Goal: Task Accomplishment & Management: Use online tool/utility

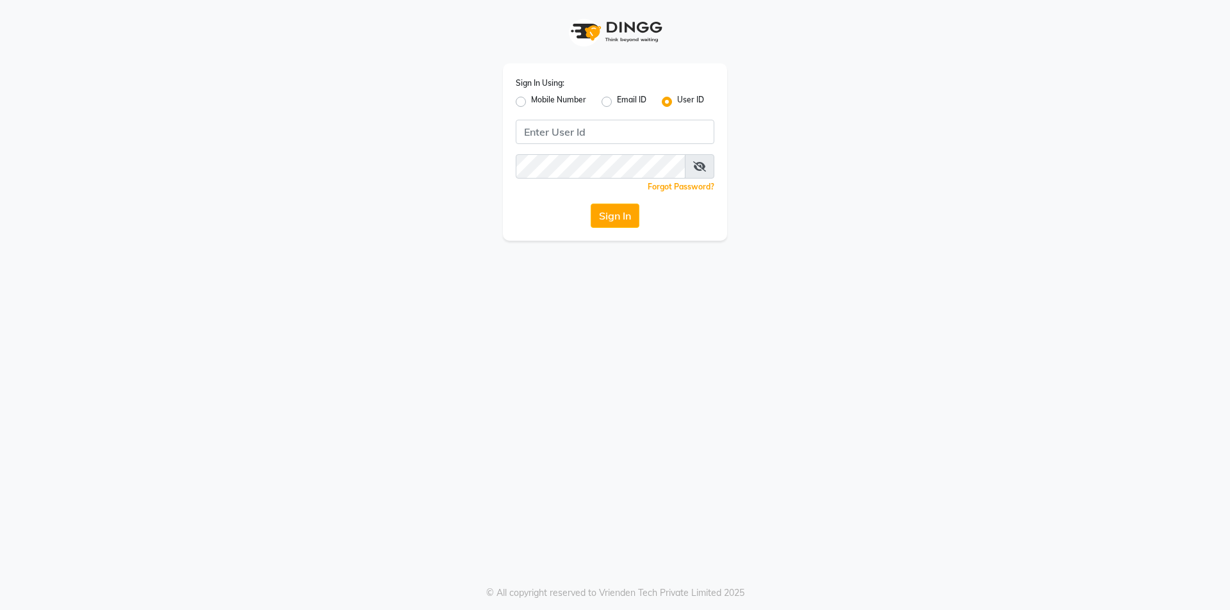
click at [531, 104] on label "Mobile Number" at bounding box center [558, 101] width 55 height 15
click at [531, 102] on input "Mobile Number" at bounding box center [535, 98] width 8 height 8
radio input "true"
radio input "false"
click at [612, 101] on div "Email ID" at bounding box center [623, 101] width 45 height 15
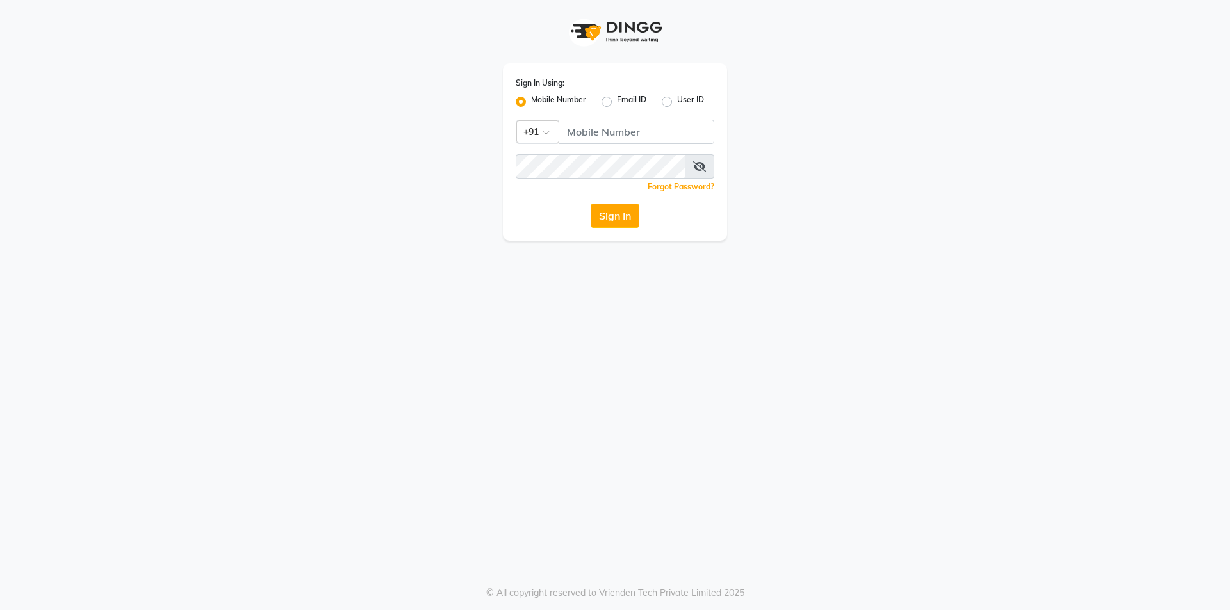
click at [617, 101] on label "Email ID" at bounding box center [631, 101] width 29 height 15
click at [617, 101] on input "Email ID" at bounding box center [621, 98] width 8 height 8
radio input "true"
click at [550, 91] on div "Sign In Using: Mobile Number Email ID User ID" at bounding box center [615, 92] width 199 height 33
click at [550, 96] on label "Mobile Number" at bounding box center [558, 101] width 55 height 15
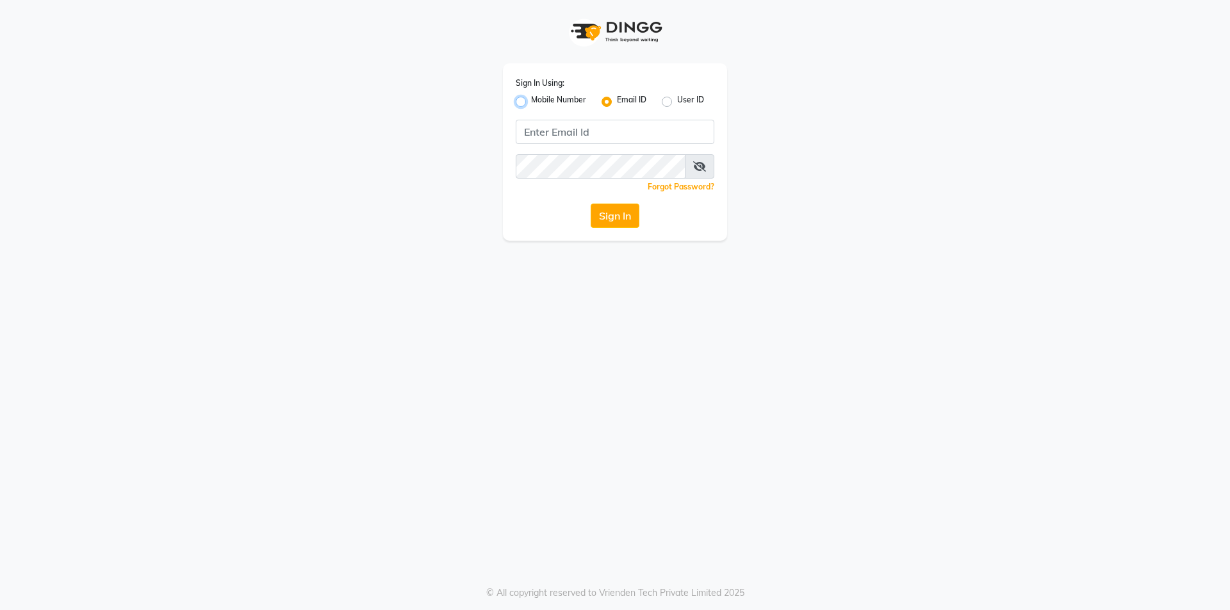
click at [539, 96] on input "Mobile Number" at bounding box center [535, 98] width 8 height 8
radio input "true"
radio input "false"
click at [618, 211] on button "Sign In" at bounding box center [615, 216] width 49 height 24
click at [607, 208] on button "Sign In" at bounding box center [615, 216] width 49 height 24
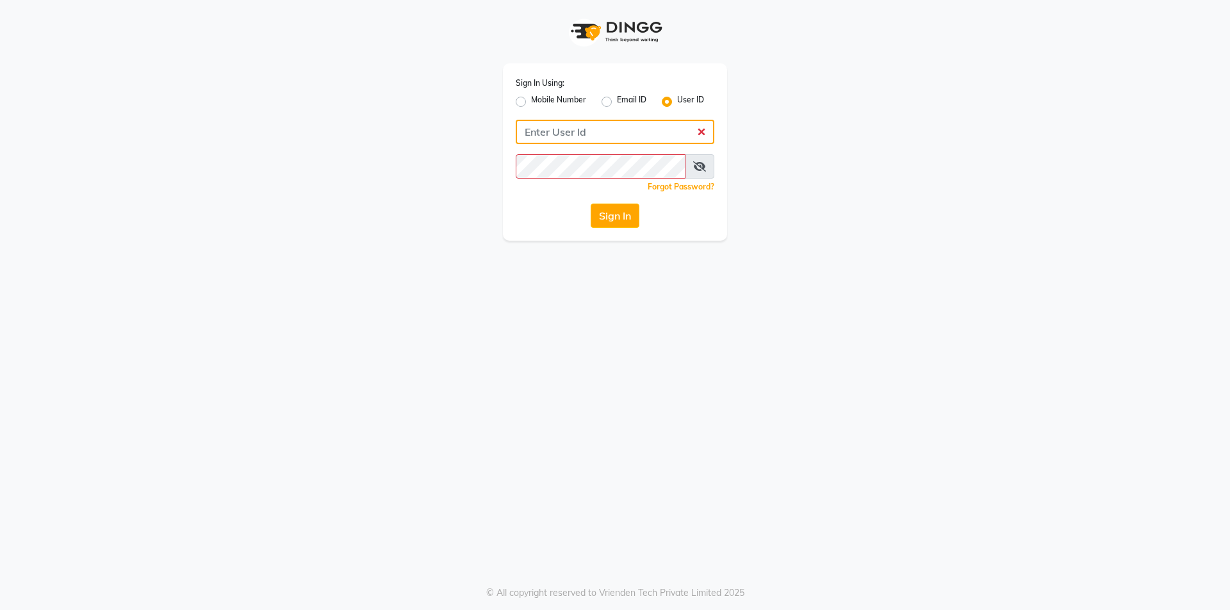
click at [579, 138] on input "Username" at bounding box center [615, 132] width 199 height 24
type input "e1808-13"
click at [694, 170] on icon at bounding box center [699, 166] width 13 height 10
click at [625, 212] on button "Sign In" at bounding box center [615, 216] width 49 height 24
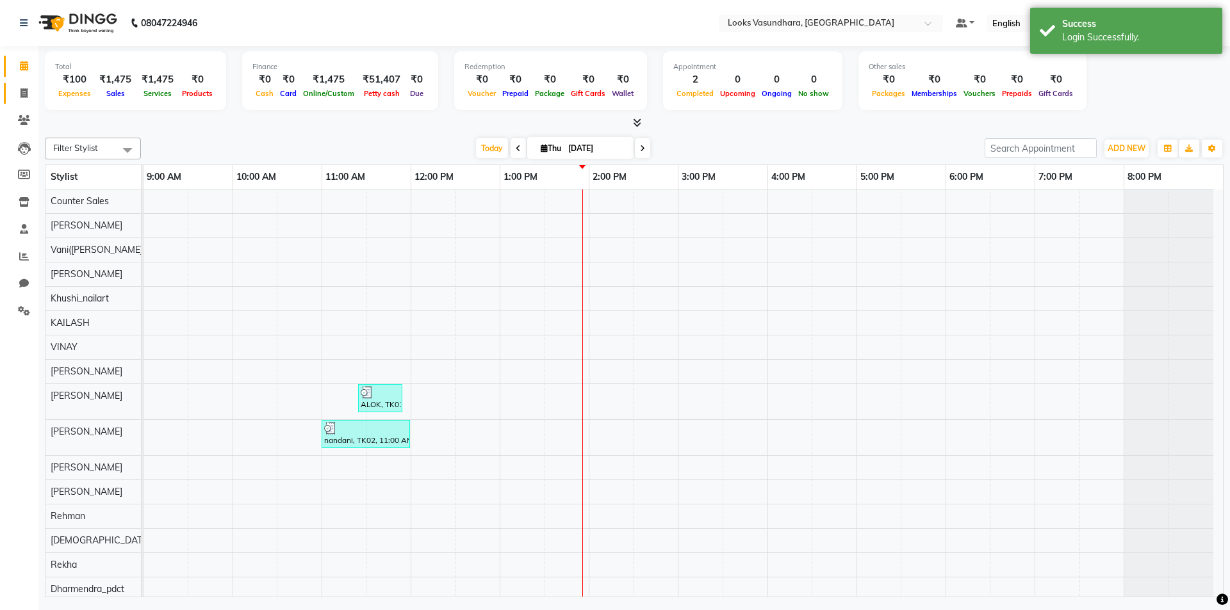
click at [20, 85] on link "Invoice" at bounding box center [19, 93] width 31 height 21
select select "service"
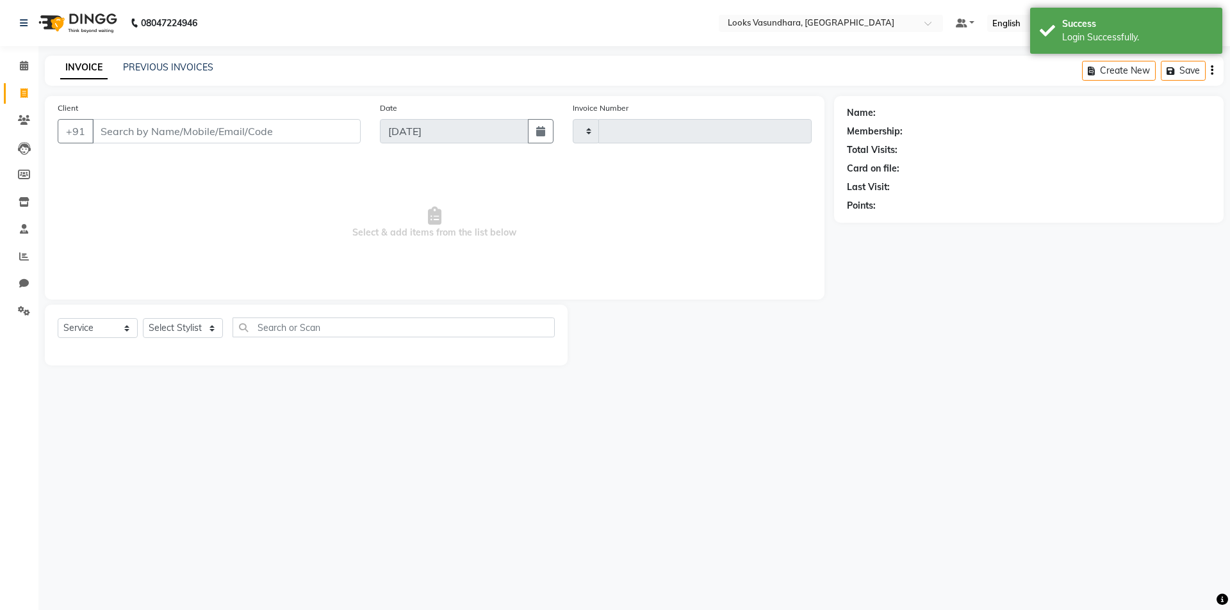
type input "5833"
select select "4370"
click at [289, 129] on input "Client" at bounding box center [226, 131] width 268 height 24
paste input "9811302104"
type input "9811302104"
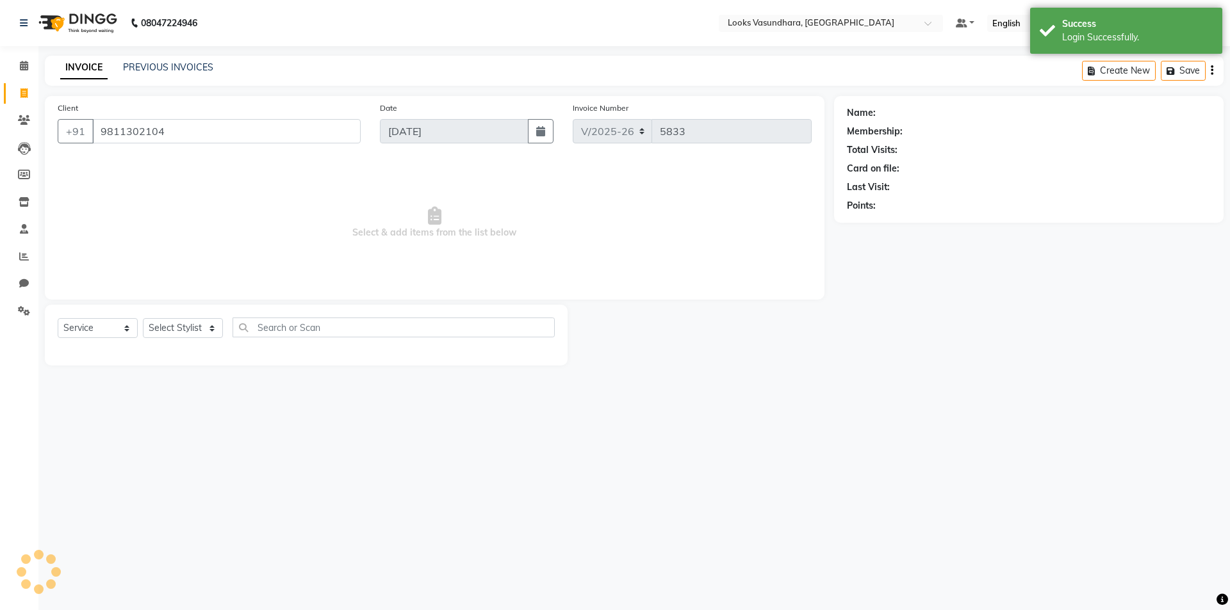
select select "1: Object"
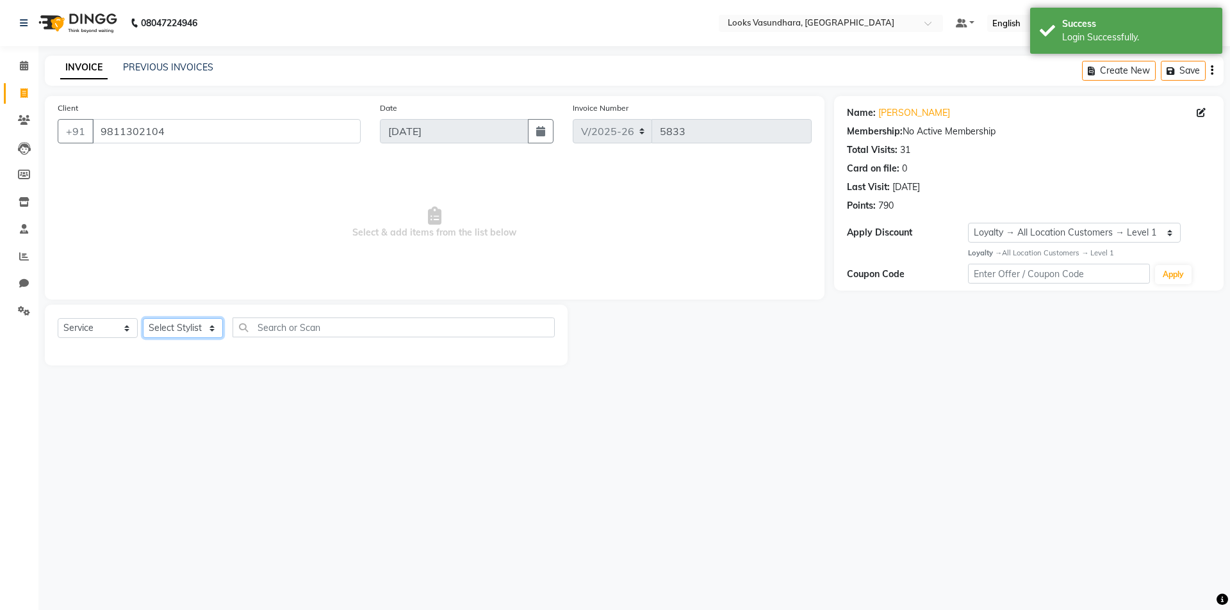
click at [200, 327] on select "Select Stylist Aditya [PERSON_NAME] Anjali [PERSON_NAME] Kumar_MSTR Counter Sal…" at bounding box center [183, 328] width 80 height 20
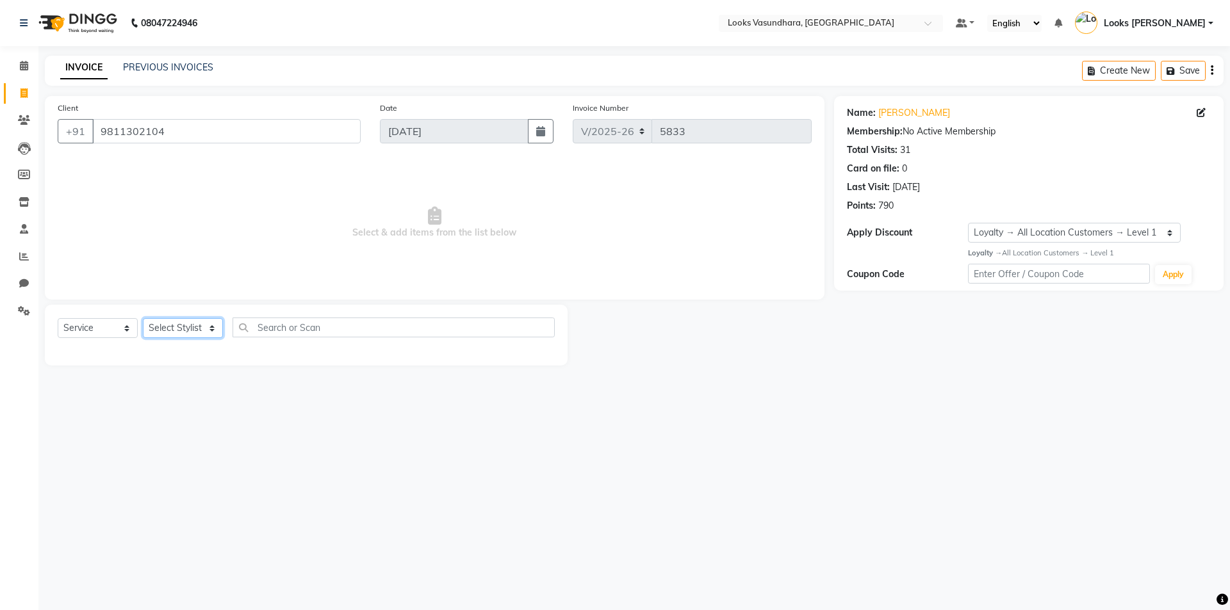
select select "23970"
click at [143, 318] on select "Select Stylist Aditya [PERSON_NAME] Anjali [PERSON_NAME] Kumar_MSTR Counter Sal…" at bounding box center [183, 328] width 80 height 20
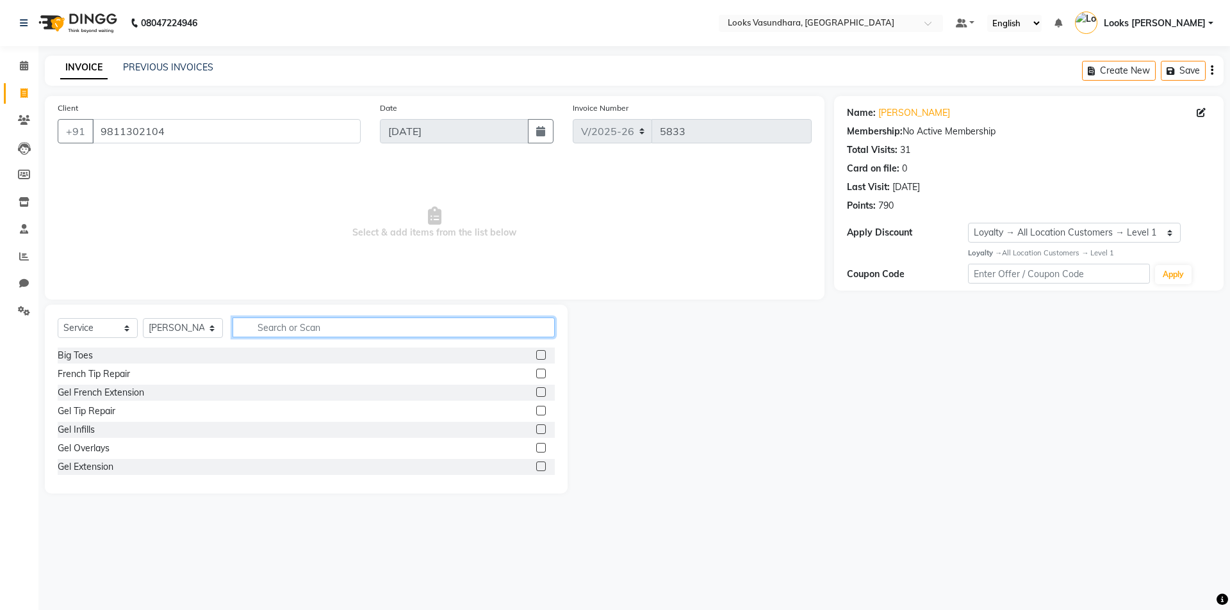
click at [356, 320] on input "text" at bounding box center [394, 328] width 322 height 20
type input "cut"
click at [104, 370] on div "Stylist Cut(M)" at bounding box center [85, 374] width 55 height 13
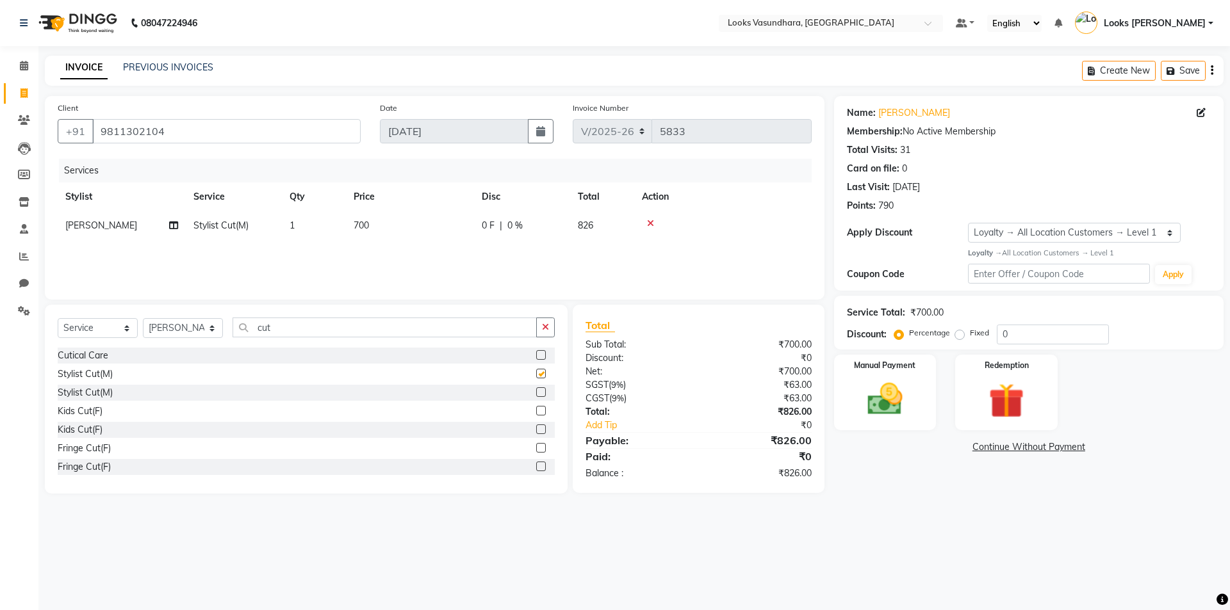
checkbox input "false"
click at [363, 231] on td "700" at bounding box center [410, 225] width 128 height 29
select select "23970"
drag, startPoint x: 439, startPoint y: 224, endPoint x: 404, endPoint y: 224, distance: 34.6
click at [405, 224] on tr "Aditya [PERSON_NAME] Anjali [PERSON_NAME] Kumar_MSTR Counter Sales Dharmendra_p…" at bounding box center [435, 235] width 754 height 49
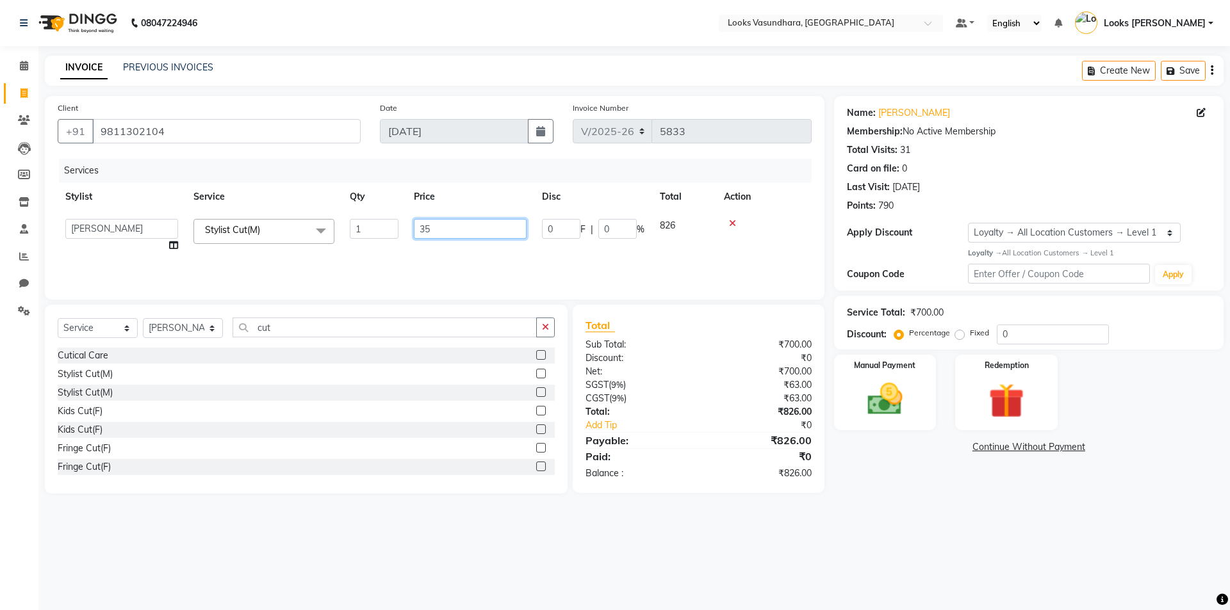
type input "350"
click at [495, 260] on div "Services Stylist Service Qty Price Disc Total Action Aditya [PERSON_NAME] Anjal…" at bounding box center [435, 223] width 754 height 128
click at [878, 406] on img at bounding box center [885, 400] width 60 height 42
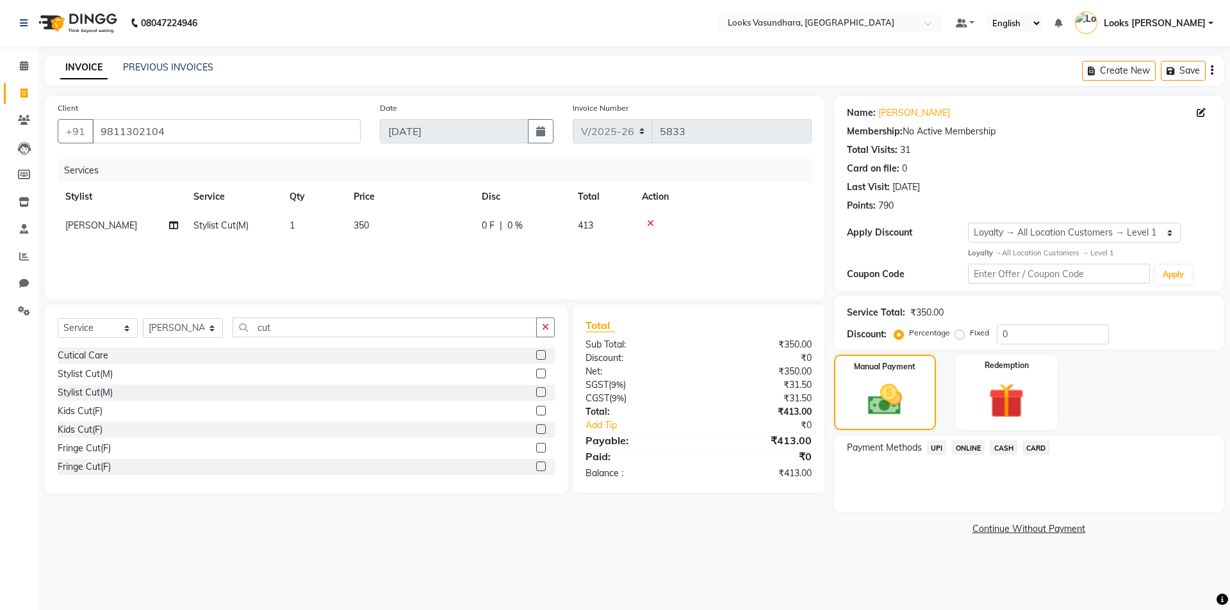
click at [942, 446] on span "UPI" at bounding box center [937, 448] width 20 height 15
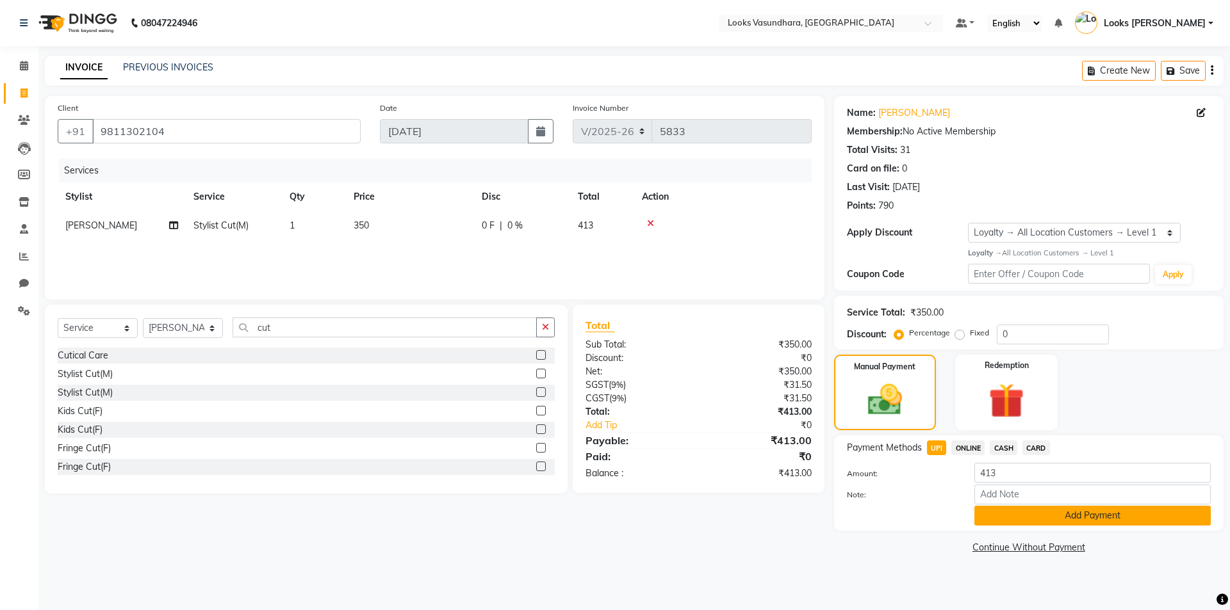
click at [1047, 511] on button "Add Payment" at bounding box center [1092, 516] width 236 height 20
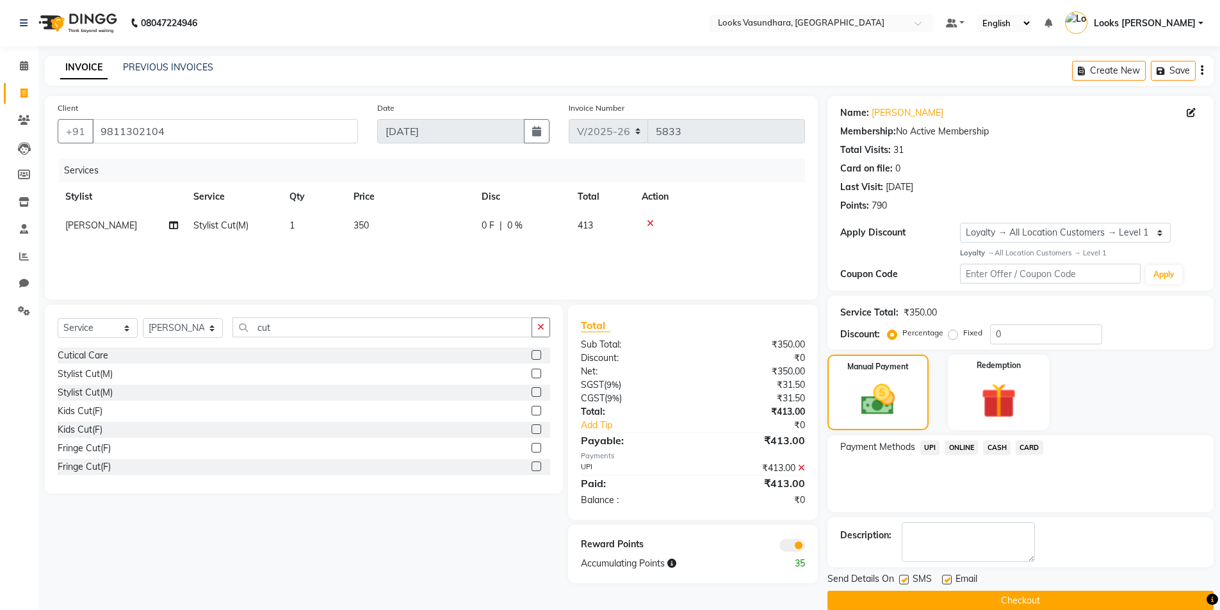
click at [1024, 596] on button "Checkout" at bounding box center [1021, 601] width 386 height 20
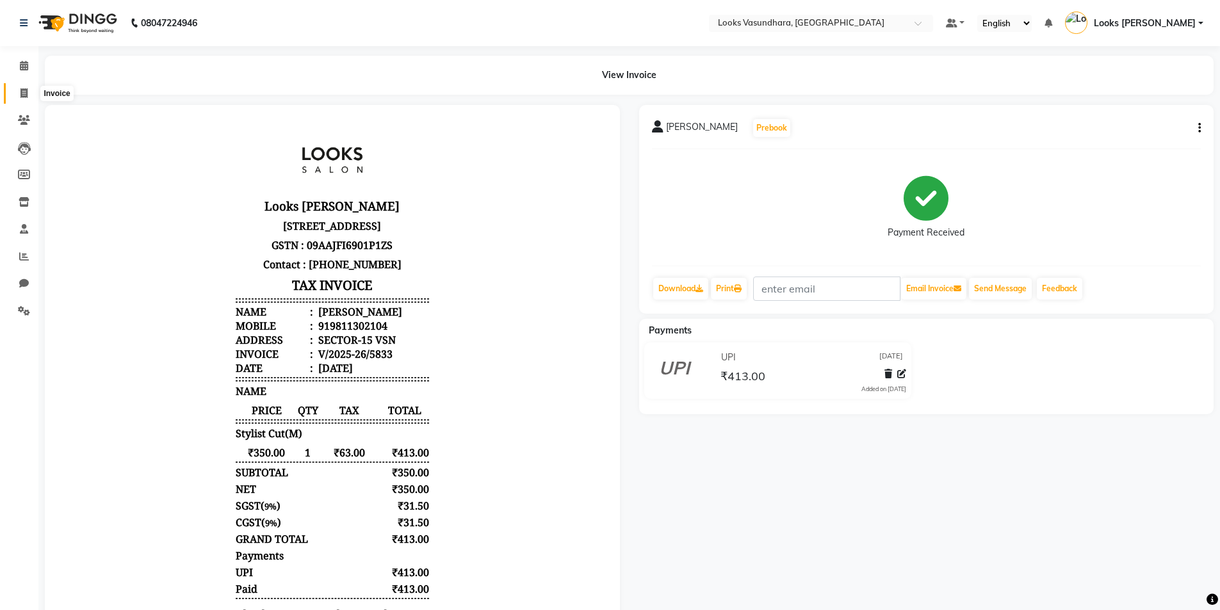
click at [16, 88] on span at bounding box center [24, 93] width 22 height 15
select select "service"
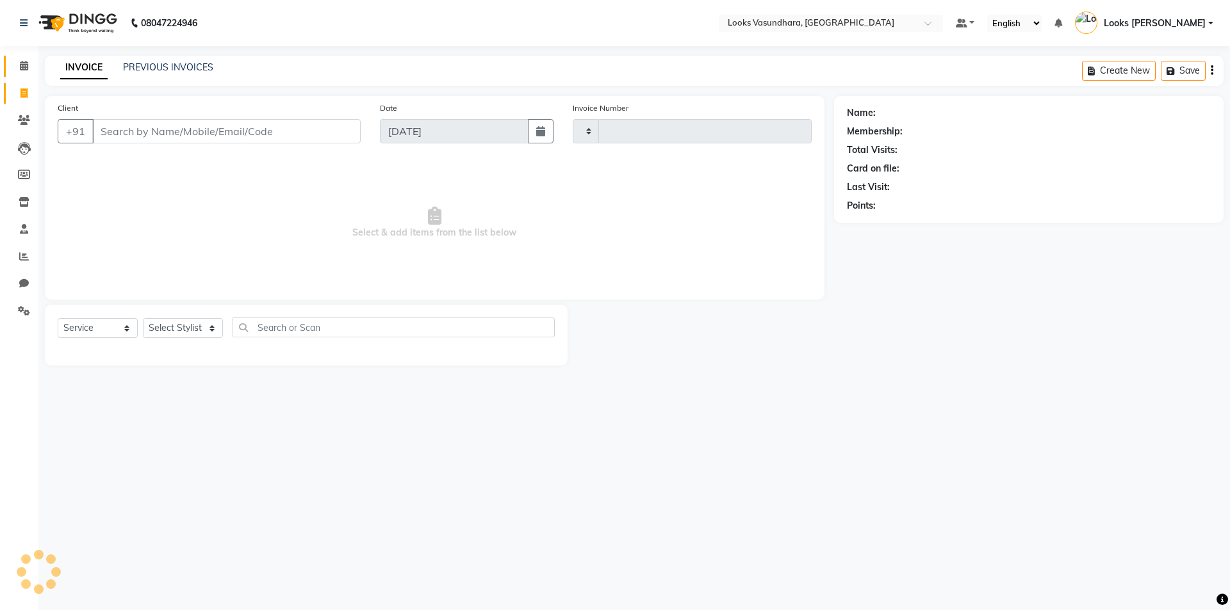
type input "5834"
select select "4370"
click at [104, 122] on input "Client" at bounding box center [226, 131] width 268 height 24
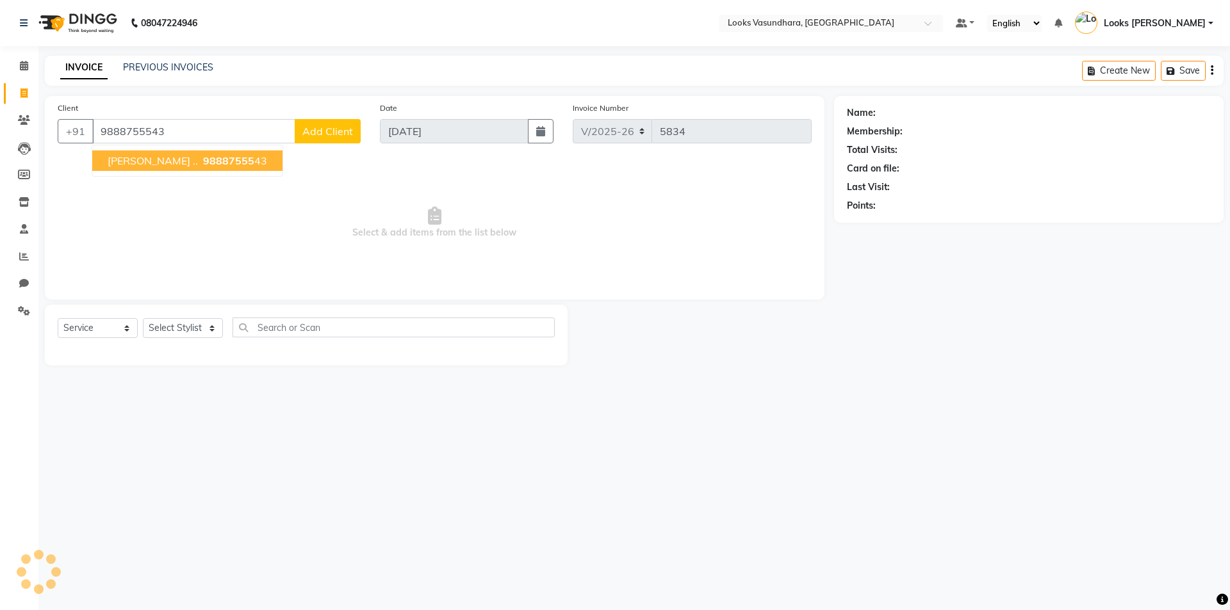
type input "9888755543"
select select "1: Object"
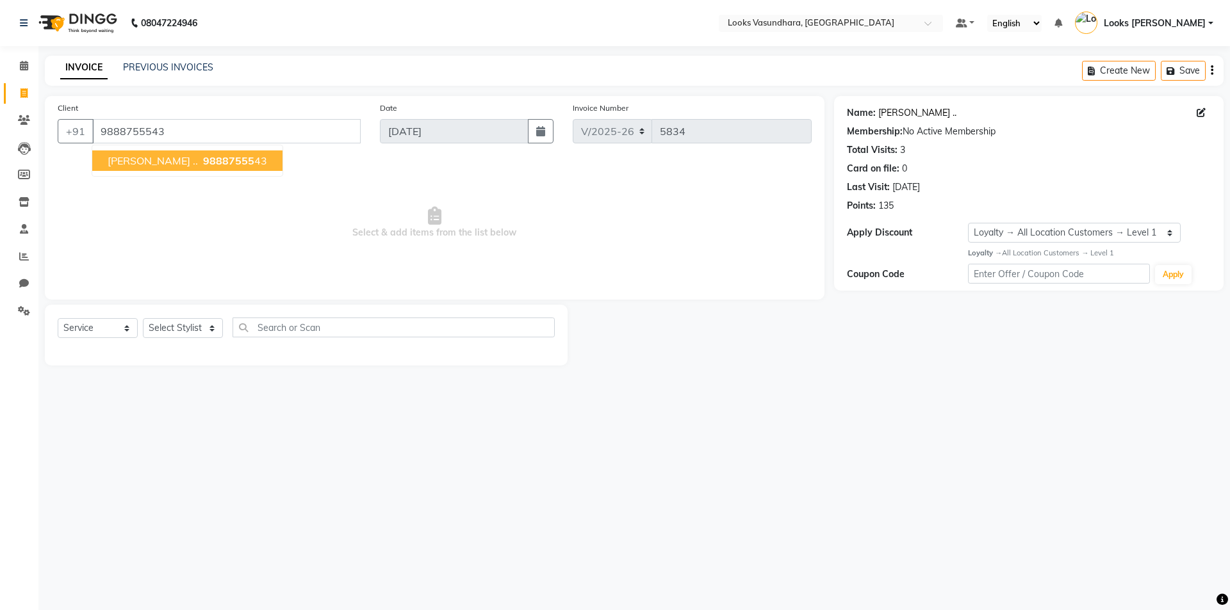
click at [905, 111] on link "[PERSON_NAME] .." at bounding box center [917, 112] width 78 height 13
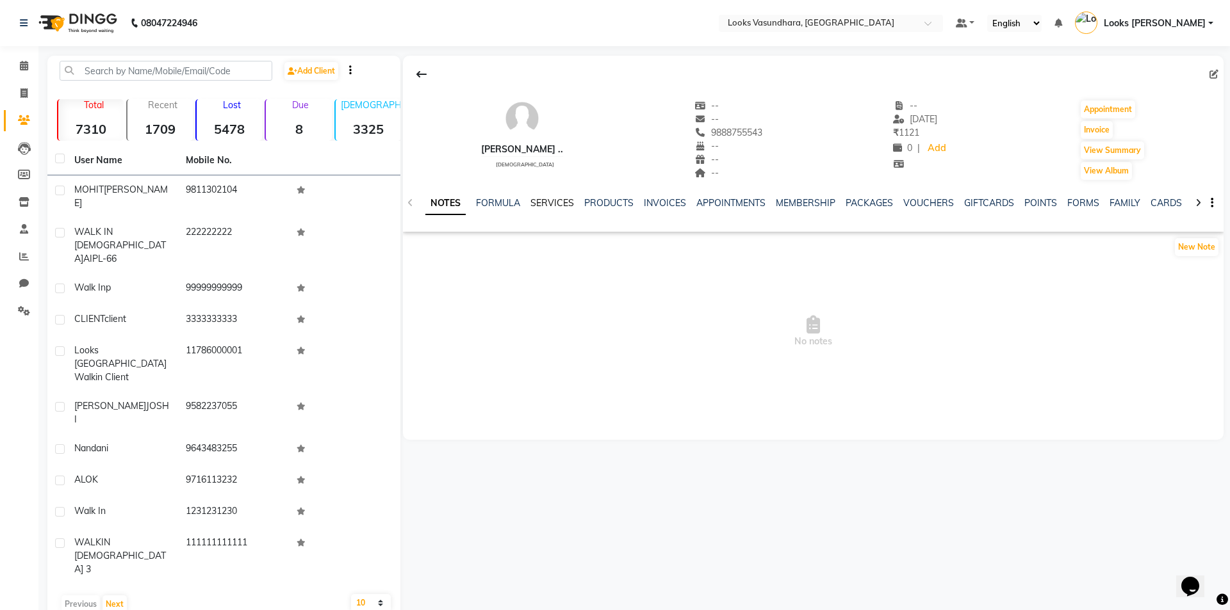
click at [555, 202] on link "SERVICES" at bounding box center [552, 203] width 44 height 12
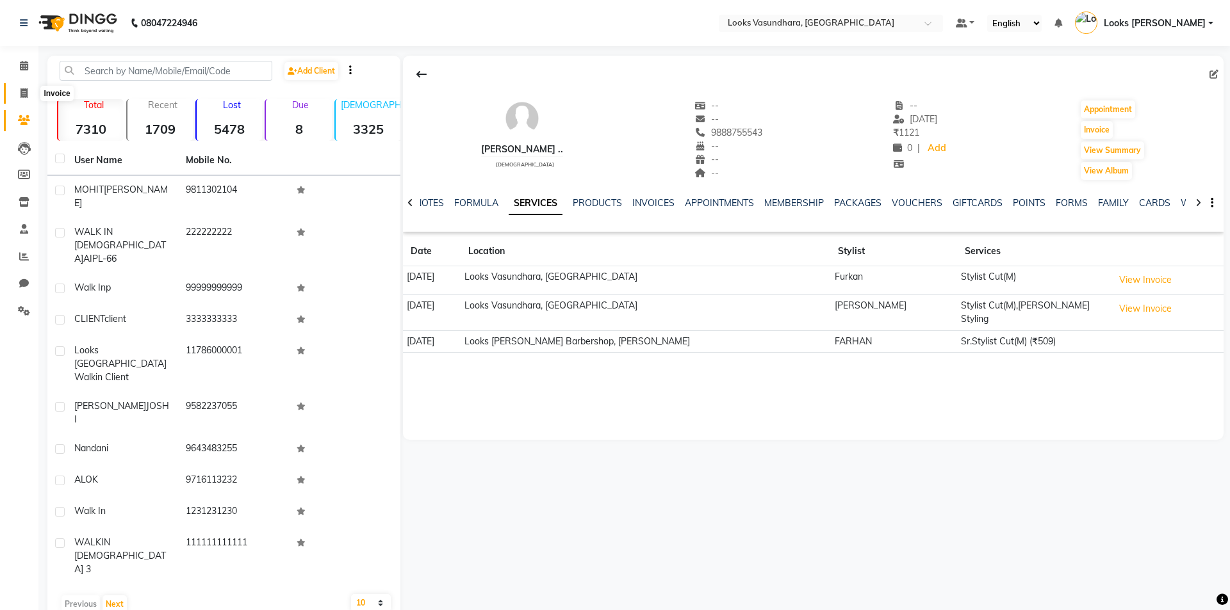
click at [18, 94] on span at bounding box center [24, 93] width 22 height 15
select select "service"
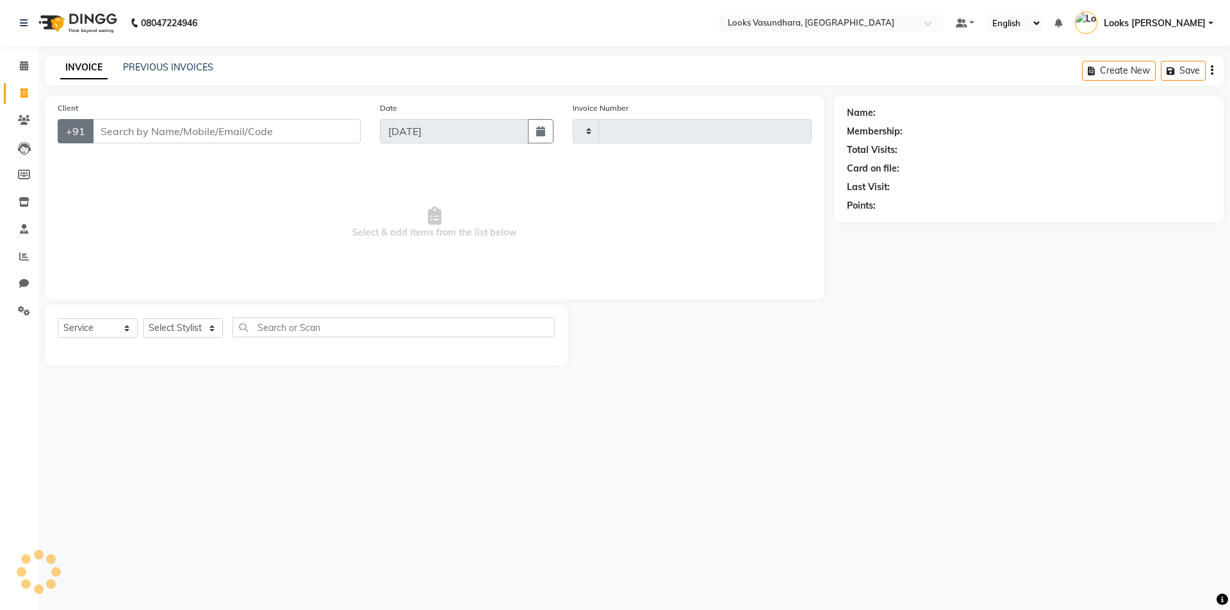
type input "5834"
select select "4370"
click at [173, 334] on select "Select Stylist" at bounding box center [183, 328] width 80 height 20
select select "70566"
click at [300, 320] on input "text" at bounding box center [394, 328] width 322 height 20
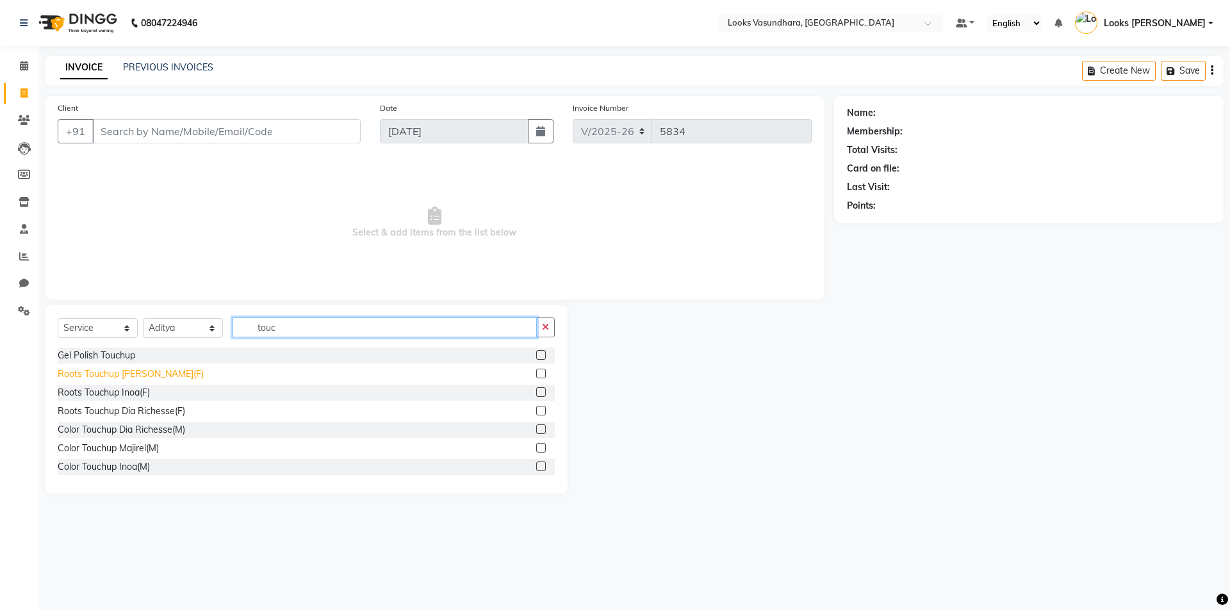
type input "touc"
click at [138, 372] on div "Roots Touchup [PERSON_NAME](F)" at bounding box center [131, 374] width 146 height 13
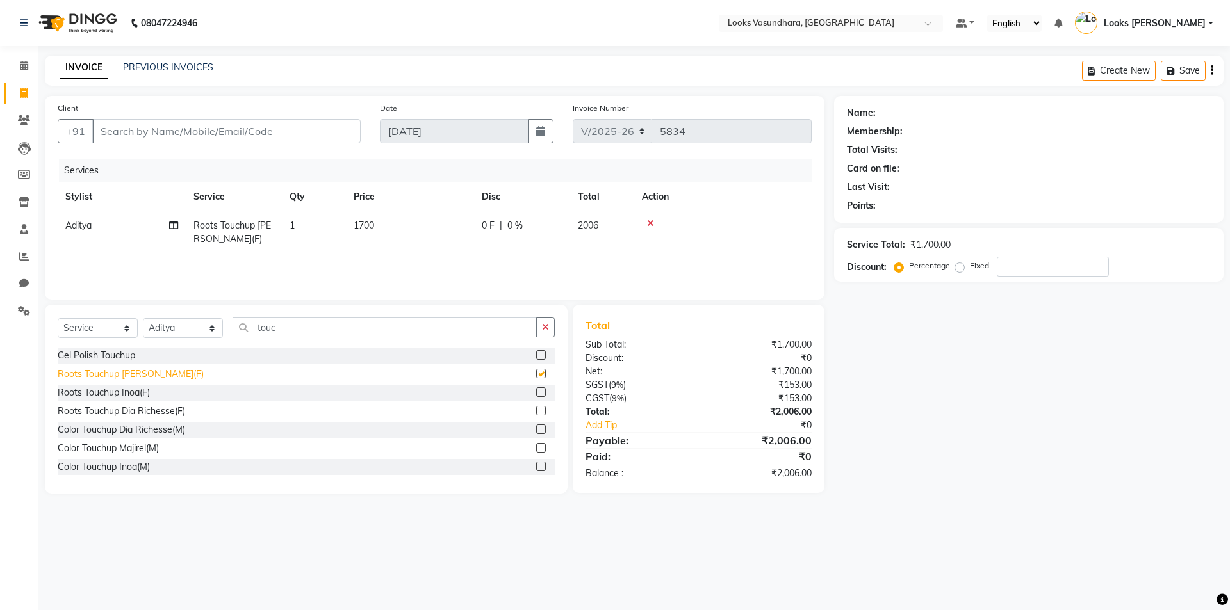
checkbox input "false"
click at [141, 398] on div "Roots Touchup Inoa(F)" at bounding box center [104, 392] width 92 height 13
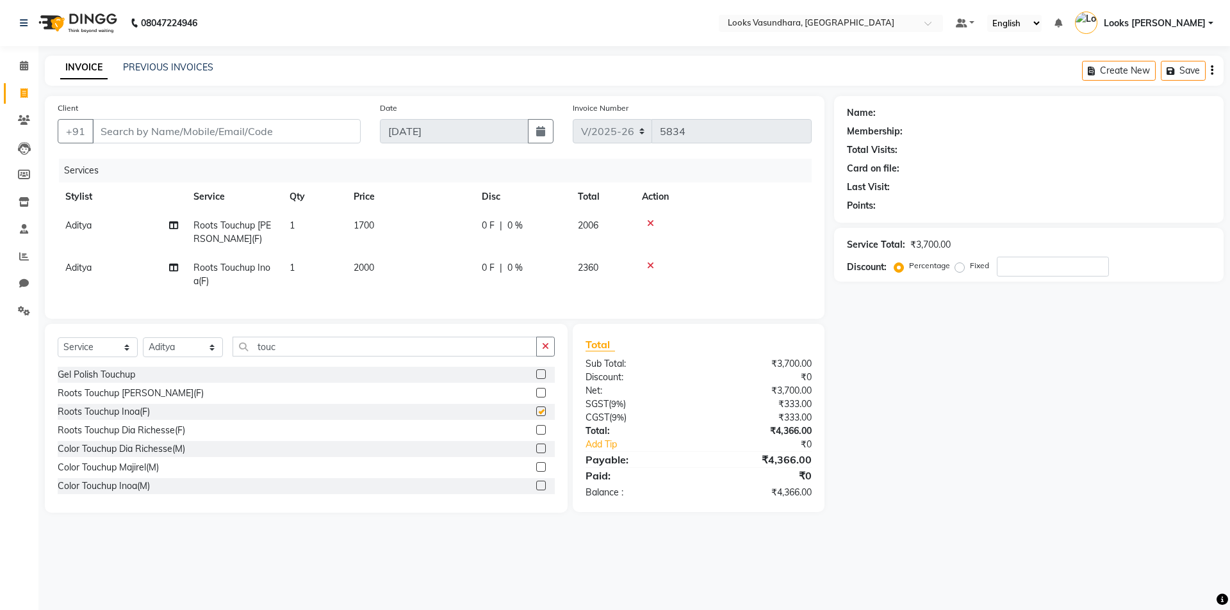
checkbox input "false"
drag, startPoint x: 650, startPoint y: 222, endPoint x: 639, endPoint y: 225, distance: 11.5
click at [651, 222] on icon at bounding box center [650, 223] width 7 height 9
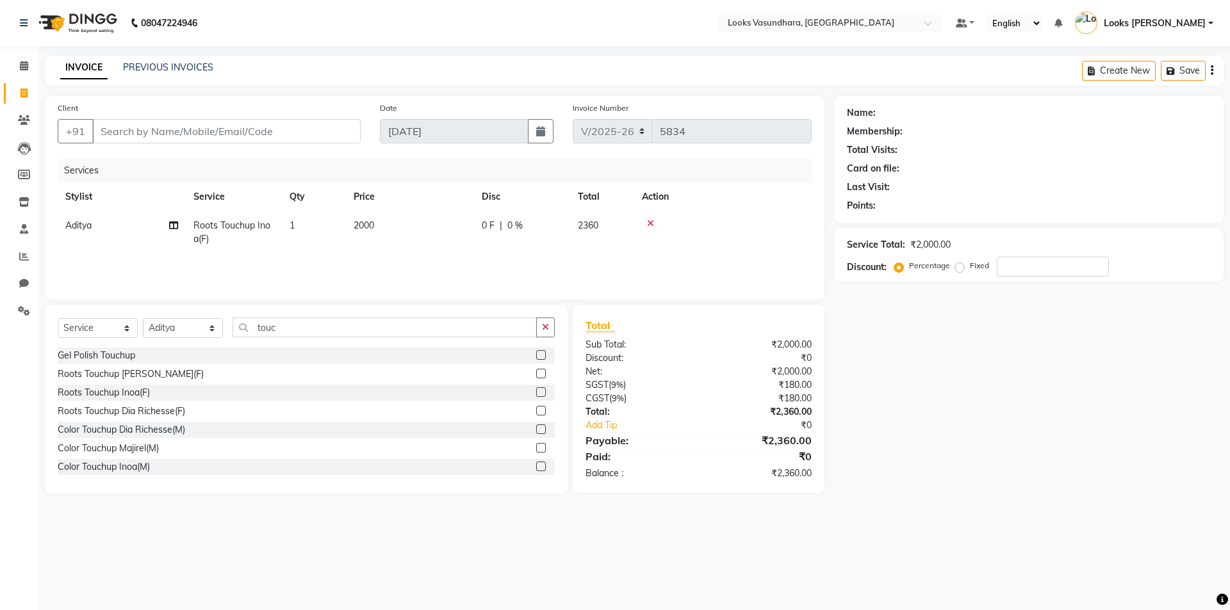
click at [374, 232] on td "2000" at bounding box center [410, 232] width 128 height 42
drag, startPoint x: 466, startPoint y: 229, endPoint x: 384, endPoint y: 233, distance: 81.4
click at [395, 233] on tr "Aditya Anchal Anjali Arnav Kumar_MSTR Counter Sales Dharmendra_pdct Furkan KAIL…" at bounding box center [435, 235] width 754 height 49
type input "1400"
click at [402, 249] on tr "Aditya Anchal Anjali Arnav Kumar_MSTR Counter Sales Dharmendra_pdct Furkan KAIL…" at bounding box center [435, 235] width 754 height 49
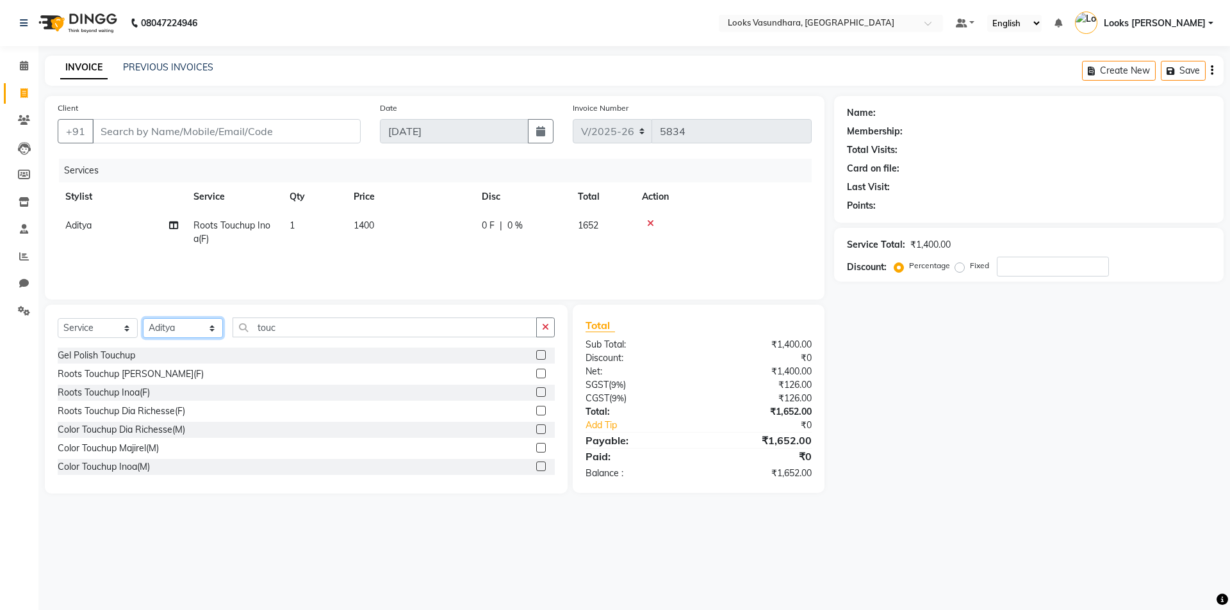
click at [187, 330] on select "Select Stylist Aditya [PERSON_NAME] Anjali [PERSON_NAME] Kumar_MSTR Counter Sal…" at bounding box center [183, 328] width 80 height 20
select select "35769"
click at [143, 318] on select "Select Stylist Aditya [PERSON_NAME] Anjali [PERSON_NAME] Kumar_MSTR Counter Sal…" at bounding box center [183, 328] width 80 height 20
click at [545, 334] on button "button" at bounding box center [545, 328] width 19 height 20
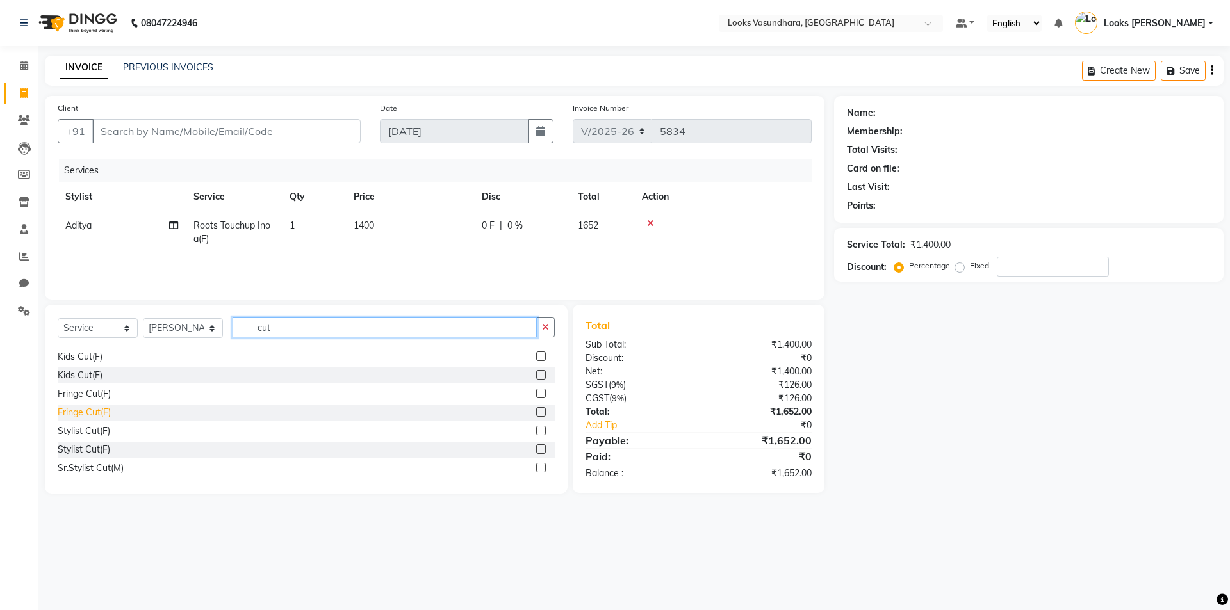
scroll to position [128, 0]
type input "cut"
click at [102, 428] on div "Cr.Stylist Cut(F)" at bounding box center [90, 431] width 64 height 13
checkbox input "false"
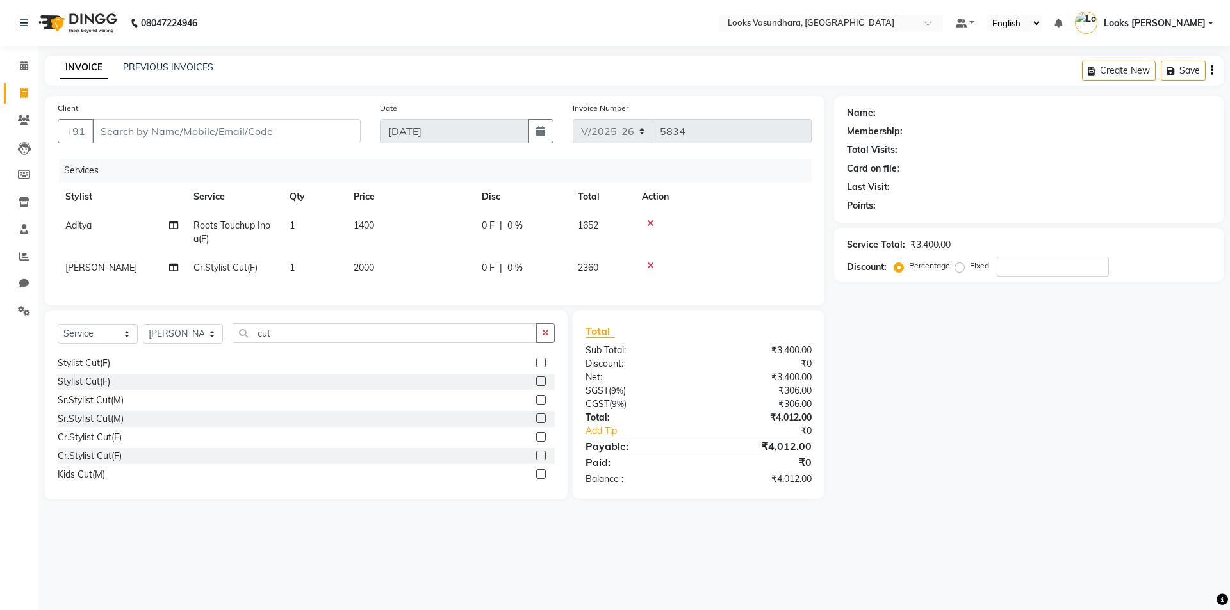
click at [650, 265] on icon at bounding box center [650, 265] width 7 height 9
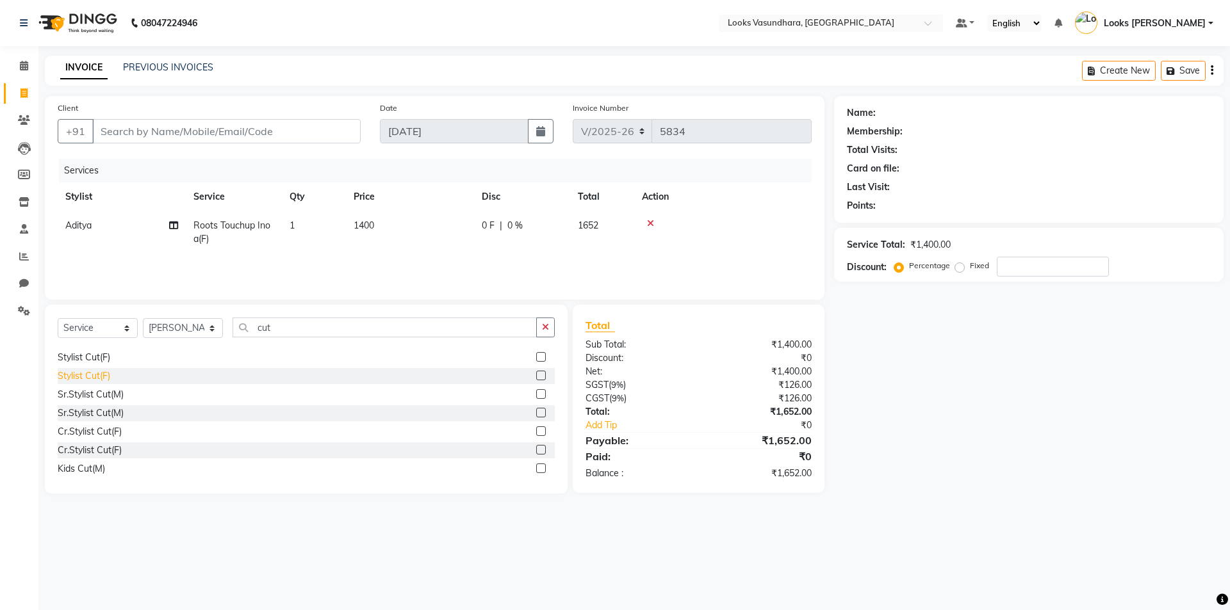
click at [83, 372] on div "Stylist Cut(F)" at bounding box center [84, 376] width 53 height 13
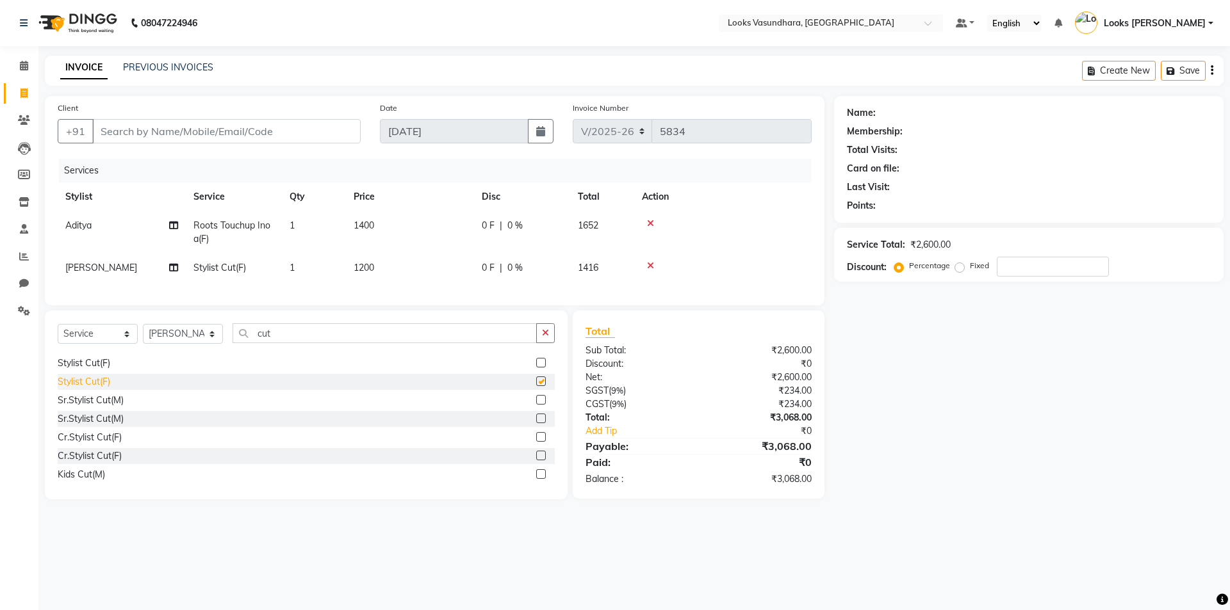
checkbox input "false"
click at [362, 268] on span "1200" at bounding box center [364, 268] width 20 height 12
select select "35769"
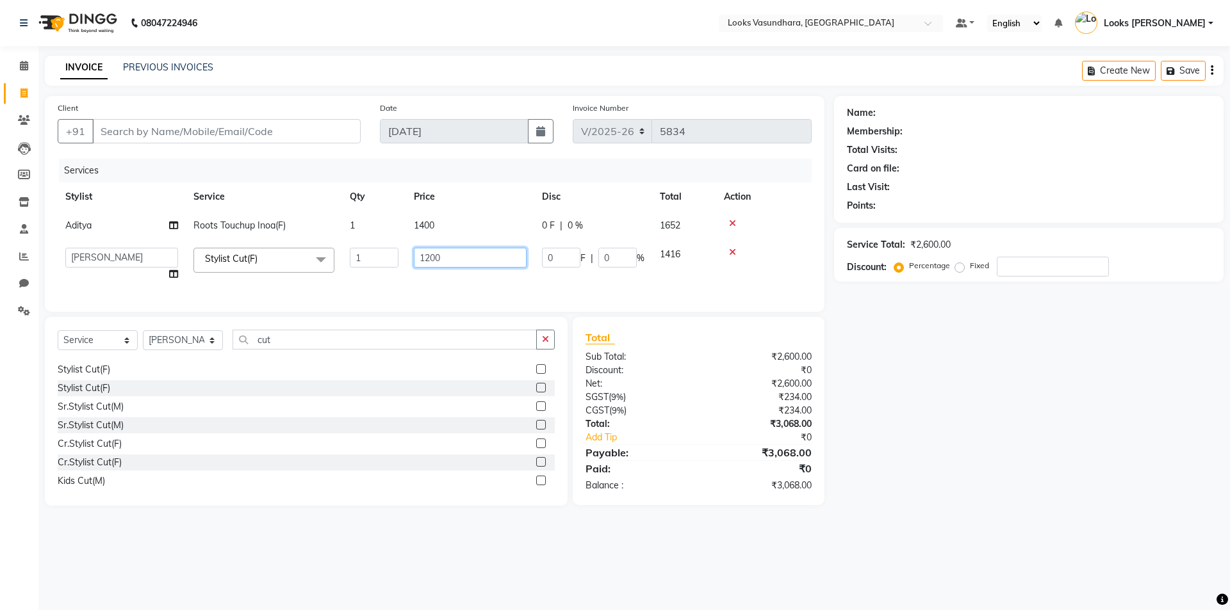
drag, startPoint x: 455, startPoint y: 265, endPoint x: 368, endPoint y: 274, distance: 87.6
click at [368, 274] on tr "Aditya Anchal Anjali Arnav Kumar_MSTR Counter Sales Dharmendra_pdct Furkan KAIL…" at bounding box center [435, 264] width 754 height 49
type input "600"
click at [370, 282] on tr "Aditya Anchal Anjali Arnav Kumar_MSTR Counter Sales Dharmendra_pdct Furkan KAIL…" at bounding box center [435, 264] width 754 height 49
